Goal: Task Accomplishment & Management: Manage account settings

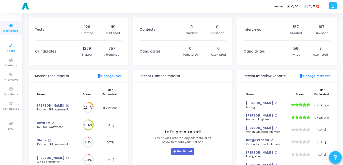
click at [12, 49] on span "Tests" at bounding box center [11, 51] width 8 height 4
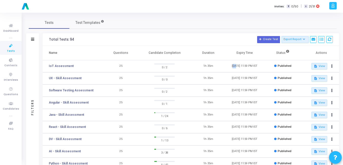
click at [234, 64] on td "[DATE] 11:59 PM IST" at bounding box center [244, 66] width 36 height 12
drag, startPoint x: 234, startPoint y: 64, endPoint x: 246, endPoint y: 72, distance: 14.6
click at [246, 72] on td "[DATE] 11:59 PM IST" at bounding box center [244, 78] width 36 height 12
click at [59, 67] on link "IoT Assessment" at bounding box center [61, 66] width 25 height 5
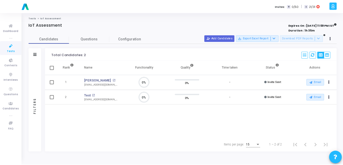
scroll to position [11, 13]
click at [134, 41] on span "Configuration" at bounding box center [130, 38] width 23 height 5
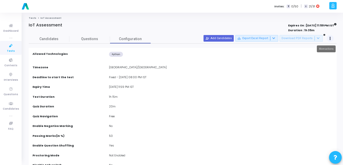
click at [327, 40] on button at bounding box center [330, 38] width 7 height 7
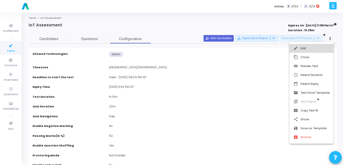
click at [318, 47] on button "edit Edit" at bounding box center [311, 48] width 44 height 9
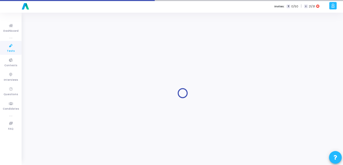
type input "IoT Assessment"
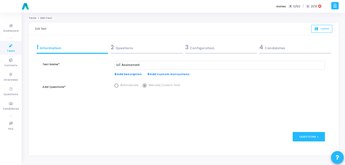
click at [211, 51] on div "3 Configuration" at bounding box center [221, 47] width 72 height 8
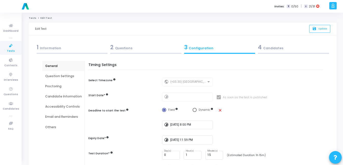
click at [63, 117] on div "Email and Reminders" at bounding box center [63, 117] width 37 height 5
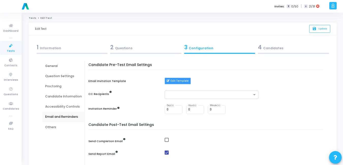
click at [175, 80] on button "Edit Template" at bounding box center [178, 81] width 26 height 7
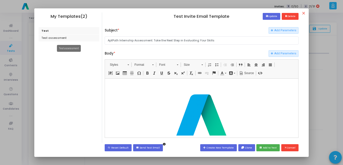
click at [57, 37] on div "Test assessment" at bounding box center [69, 38] width 61 height 7
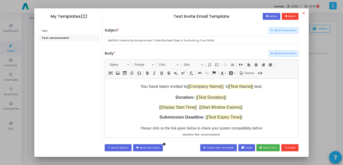
scroll to position [78, 0]
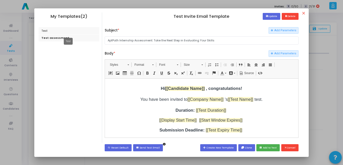
click at [57, 28] on div "Test" at bounding box center [69, 30] width 61 height 7
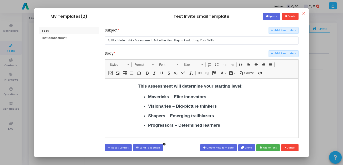
scroll to position [100, 0]
click at [65, 38] on div "Test assessment" at bounding box center [69, 38] width 61 height 7
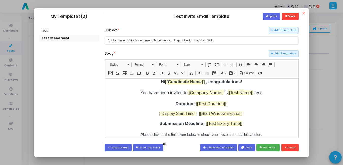
scroll to position [85, 0]
click at [49, 37] on div "Test assessment" at bounding box center [69, 38] width 61 height 7
click at [270, 17] on button "save Update" at bounding box center [272, 16] width 18 height 7
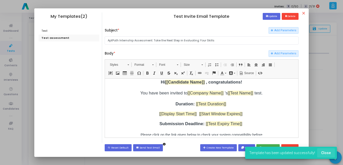
click at [327, 155] on button "Close" at bounding box center [326, 152] width 18 height 9
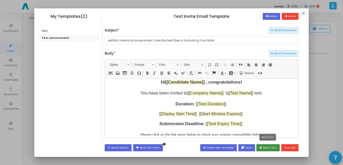
click at [268, 148] on button "save Add to Test" at bounding box center [267, 147] width 23 height 7
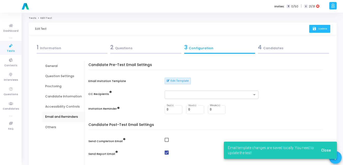
click at [317, 26] on button "save Update" at bounding box center [319, 29] width 21 height 8
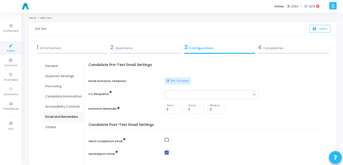
click at [11, 50] on span "Tests" at bounding box center [11, 51] width 8 height 4
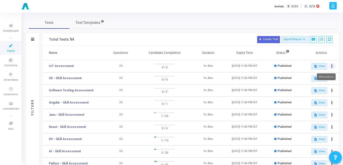
click at [330, 68] on button at bounding box center [331, 66] width 7 height 7
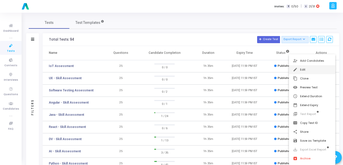
click at [308, 71] on button "edit Edit" at bounding box center [312, 69] width 46 height 9
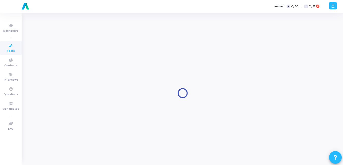
type input "IoT Assessment"
radio input "true"
type input "[DATE] 11:59 PM"
type input "1"
type input "15"
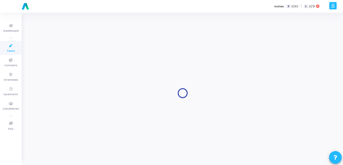
type input "50"
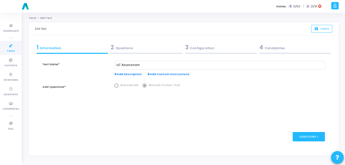
click at [196, 48] on div "3 Configuration" at bounding box center [221, 47] width 72 height 8
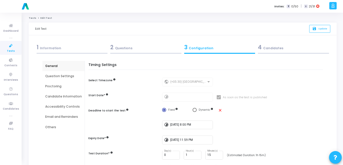
click at [56, 120] on div "Email and Reminders" at bounding box center [63, 117] width 42 height 10
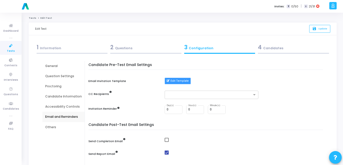
click at [183, 81] on button "Edit Template" at bounding box center [178, 81] width 26 height 7
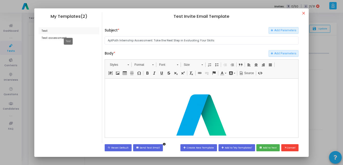
click at [43, 29] on div "Test" at bounding box center [69, 30] width 61 height 7
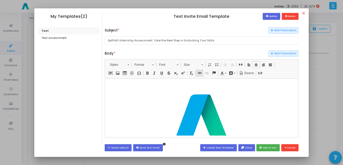
click at [200, 74] on span at bounding box center [200, 73] width 4 height 4
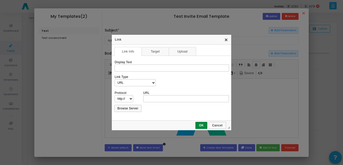
click at [227, 38] on link "X" at bounding box center [226, 40] width 4 height 4
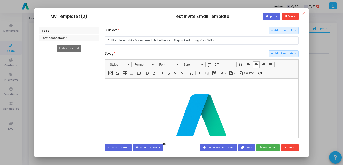
click at [58, 37] on div "Test assessment" at bounding box center [69, 38] width 61 height 7
click at [64, 33] on div "Test" at bounding box center [69, 30] width 61 height 7
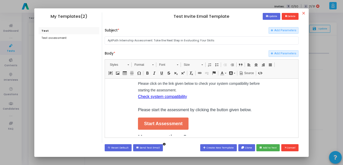
scroll to position [261, 0]
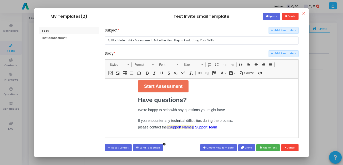
click at [237, 24] on div "Test Invite Email Template save Update delete Delete Subject * Add Parameters A…" at bounding box center [201, 77] width 199 height 131
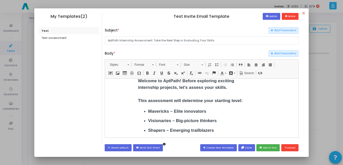
scroll to position [86, 0]
click at [60, 38] on div "Test assessment" at bounding box center [69, 38] width 61 height 7
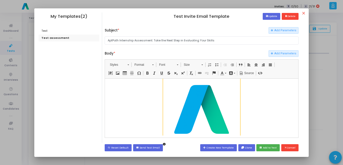
scroll to position [0, 0]
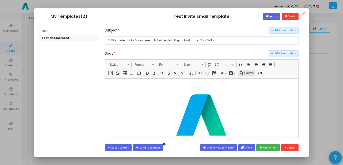
click at [247, 74] on span "Source" at bounding box center [248, 73] width 10 height 4
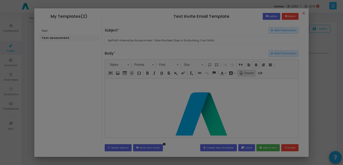
type textarea "<table cellpadding="0" cellspacing="0" class="wrapper" role="presentation" styl…"
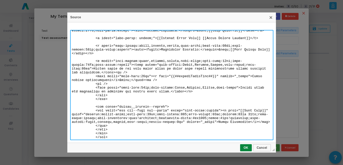
scroll to position [0, 0]
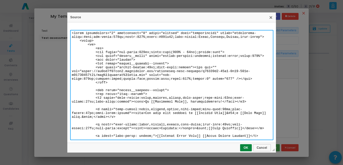
click at [158, 48] on textarea at bounding box center [171, 85] width 203 height 110
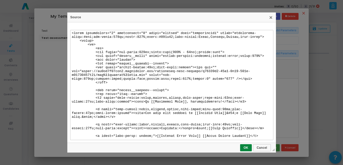
click at [291, 89] on div "Source X Source ◢ OK Cancel" at bounding box center [171, 82] width 343 height 165
click at [269, 19] on link "X" at bounding box center [271, 17] width 4 height 4
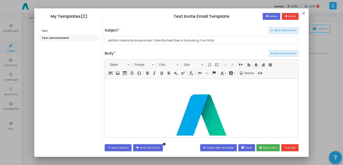
scroll to position [14, 0]
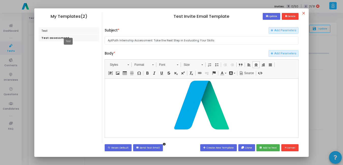
click at [47, 31] on div "Test" at bounding box center [69, 30] width 61 height 7
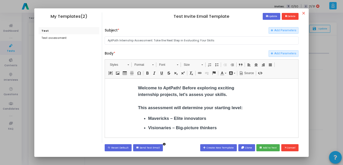
scroll to position [0, 0]
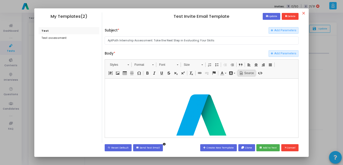
click at [240, 73] on span at bounding box center [241, 73] width 4 height 4
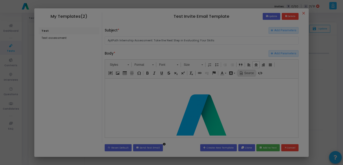
scroll to position [2, 0]
type textarea "<table cellpadding="0" cellspacing="0" class="wrapper" role="presentation" styl…"
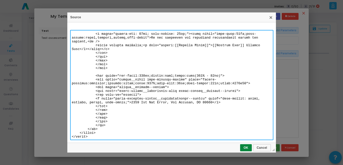
click at [225, 77] on textarea at bounding box center [171, 85] width 203 height 110
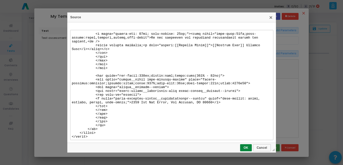
click at [288, 57] on div "Source X Source ◢ OK Cancel" at bounding box center [171, 82] width 343 height 165
click at [259, 147] on span "Cancel" at bounding box center [261, 148] width 17 height 4
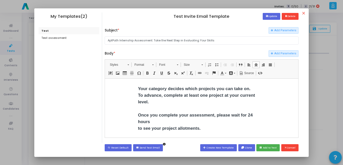
scroll to position [156, 0]
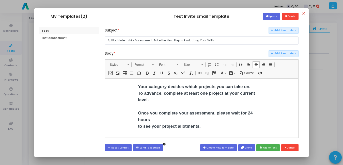
click at [305, 14] on mat-icon "close" at bounding box center [304, 14] width 6 height 6
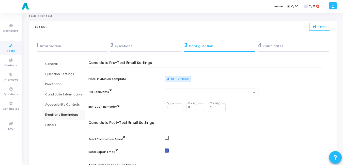
scroll to position [0, 0]
